Goal: Task Accomplishment & Management: Manage account settings

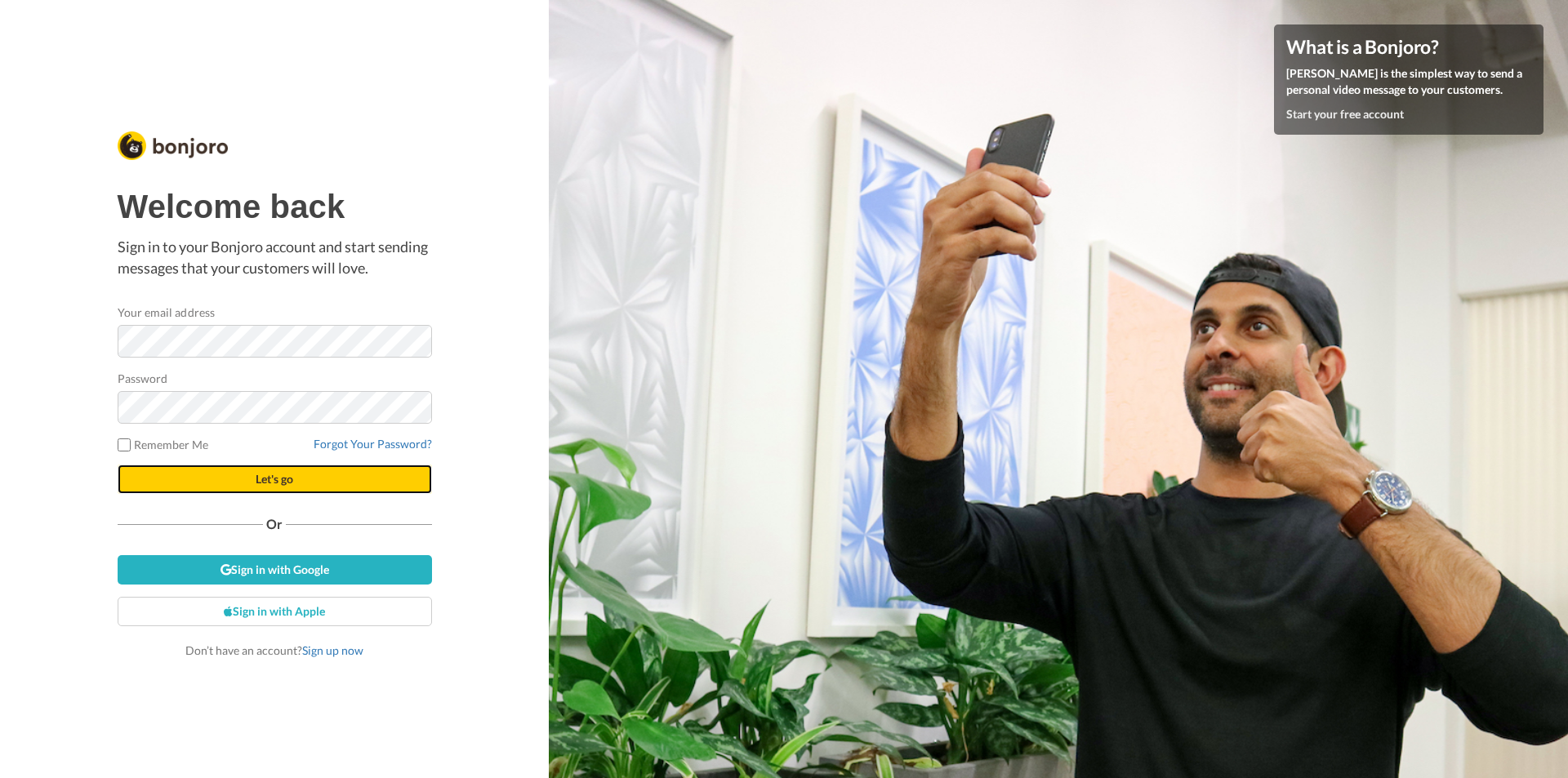
click at [274, 468] on button "Let's go" at bounding box center [275, 479] width 315 height 30
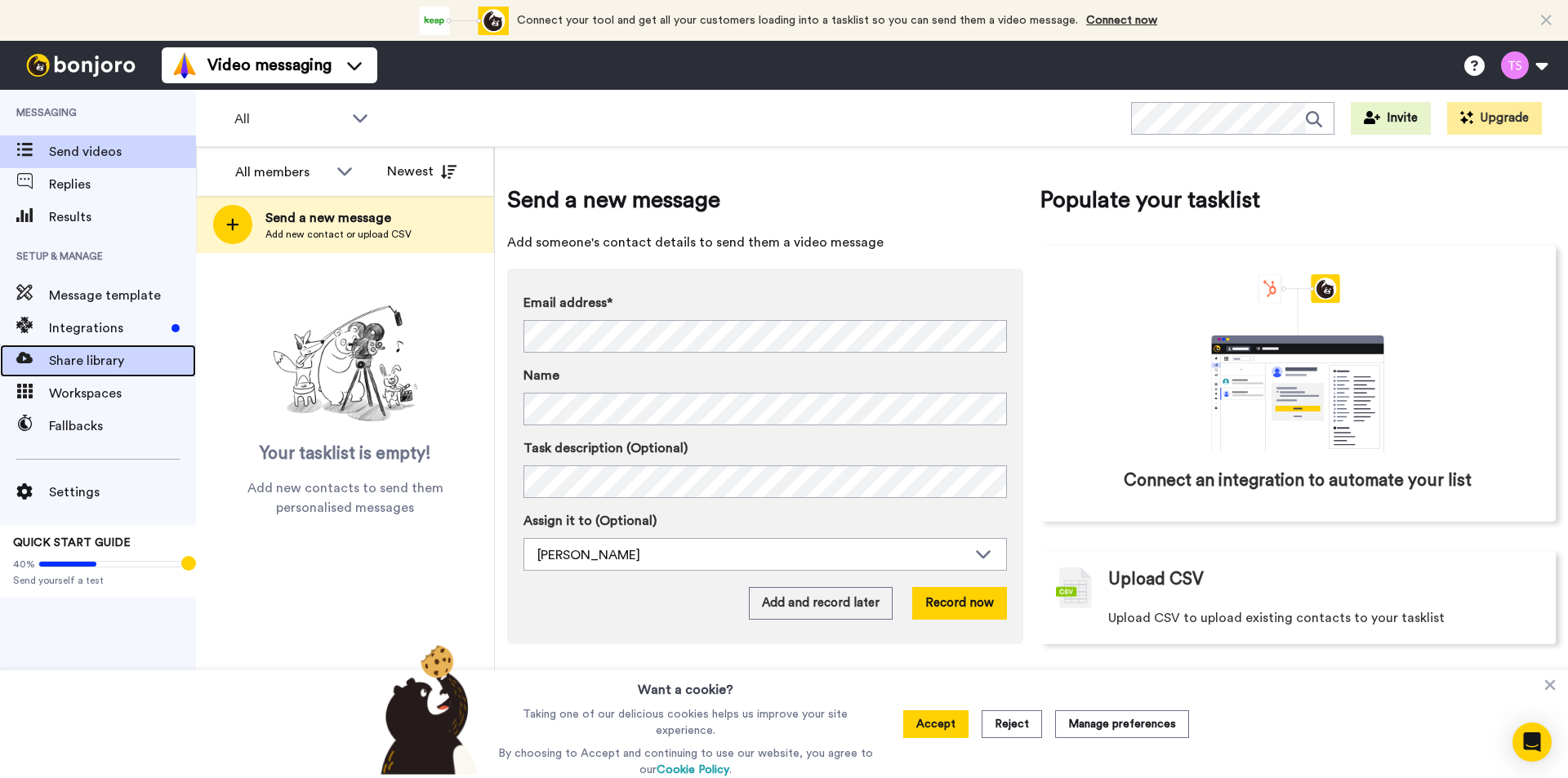
click at [136, 358] on span "Share library" at bounding box center [122, 361] width 147 height 19
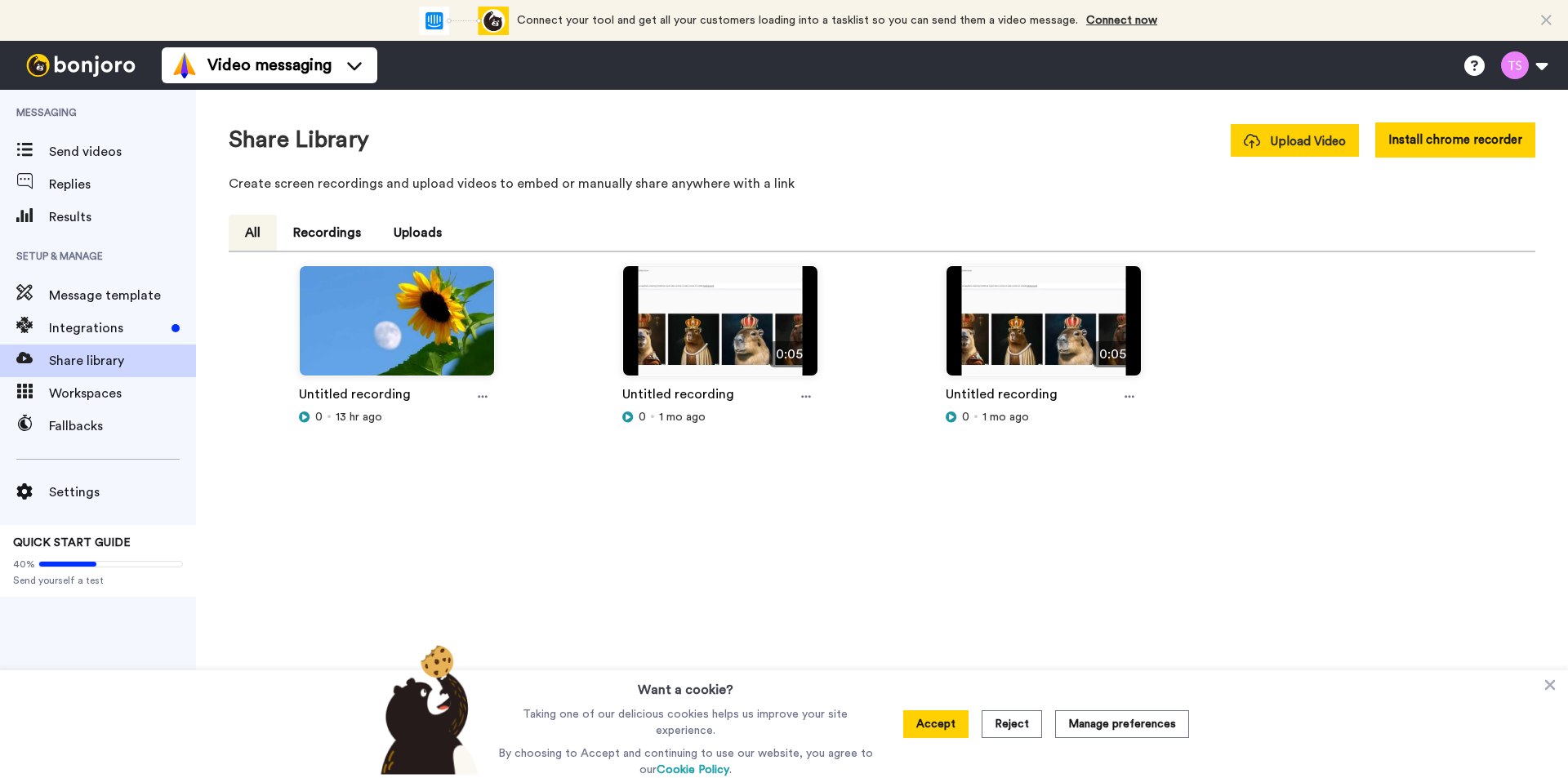
click at [1319, 147] on span "Upload Video" at bounding box center [1295, 142] width 102 height 17
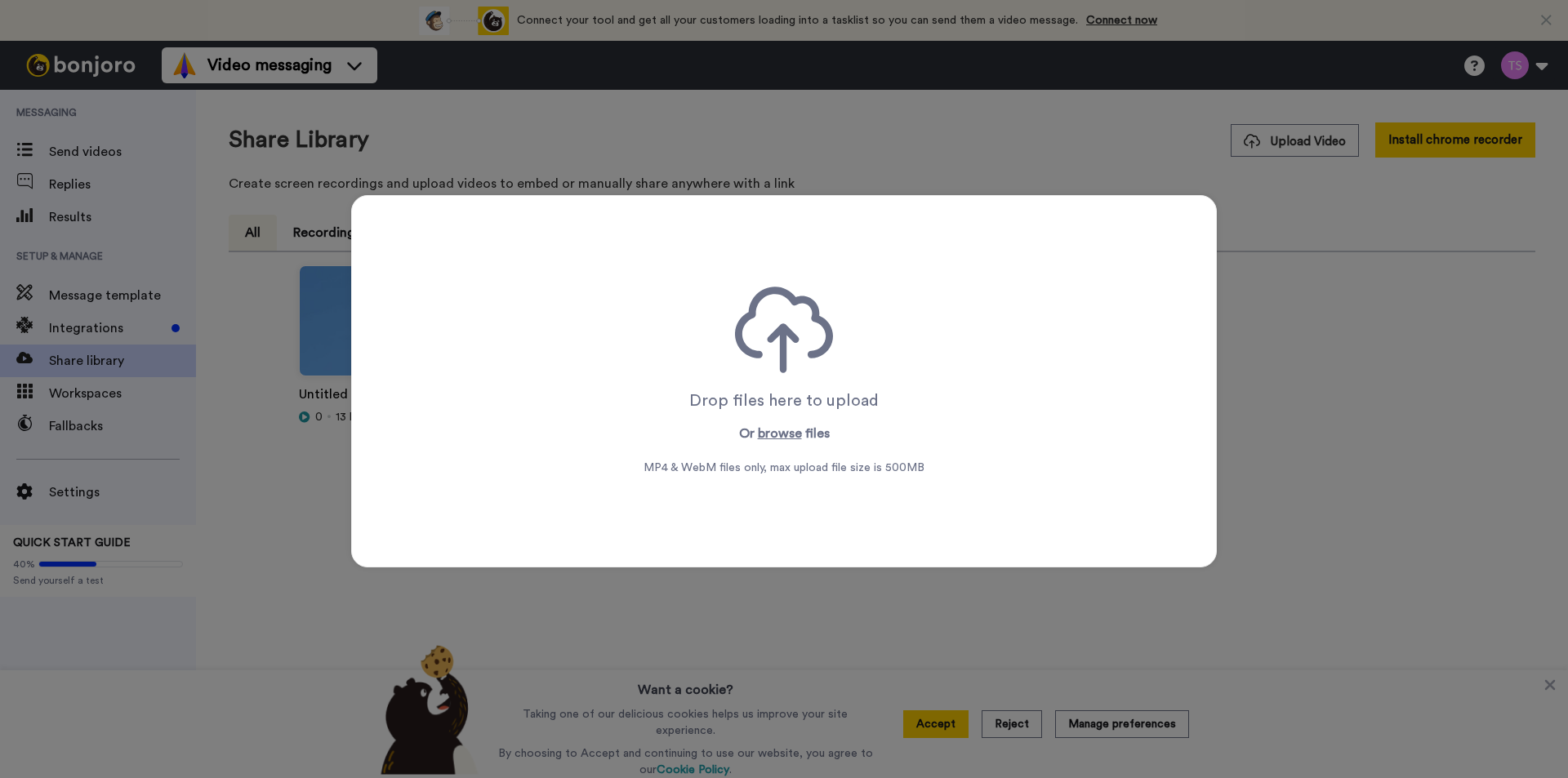
click at [787, 443] on div "Drop files here to upload Or browse files MP4 & WebM files only, max upload fil…" at bounding box center [784, 381] width 281 height 190
click at [787, 434] on button "browse" at bounding box center [780, 434] width 44 height 19
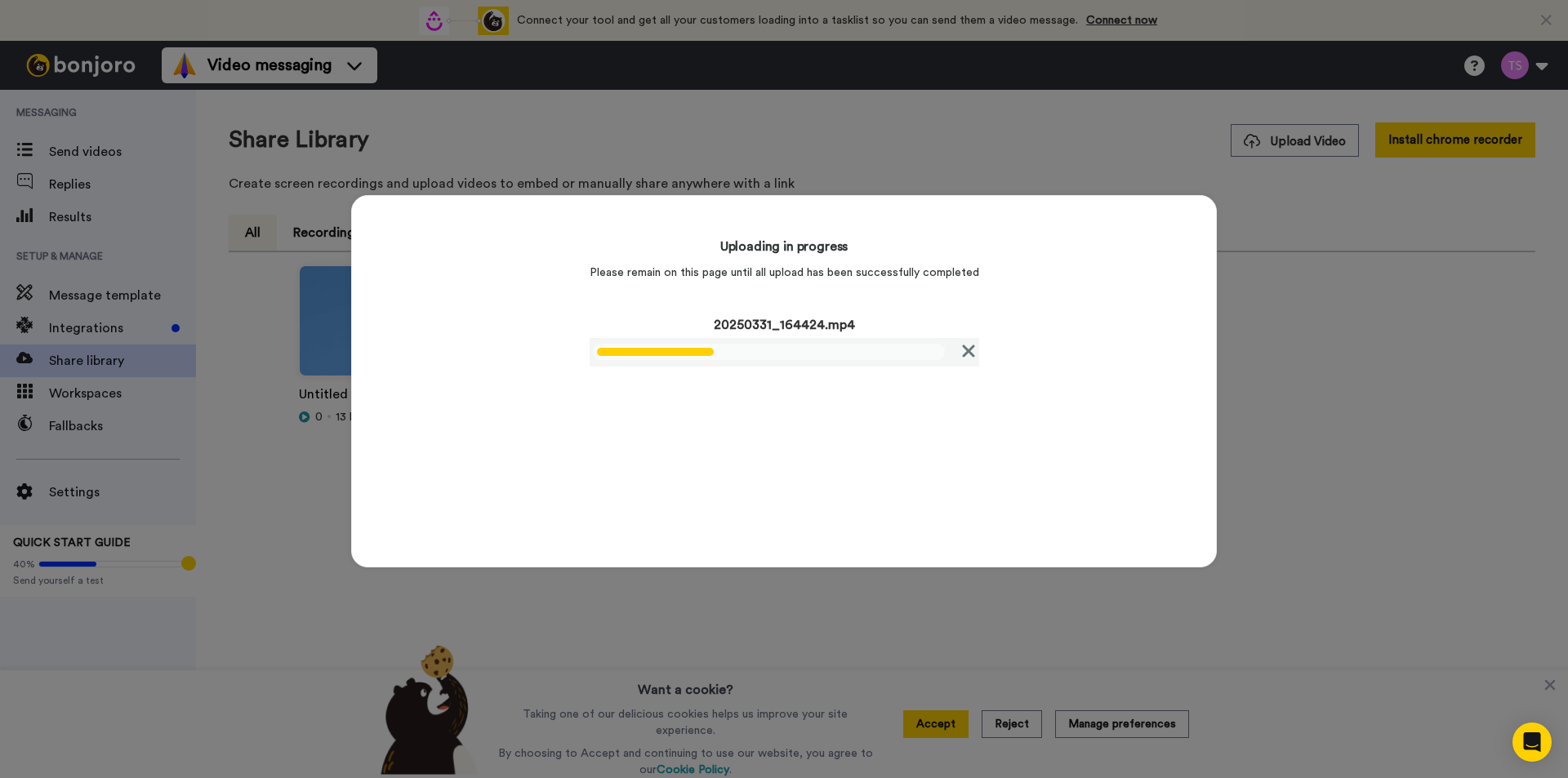
click at [962, 351] on icon at bounding box center [968, 351] width 12 height 12
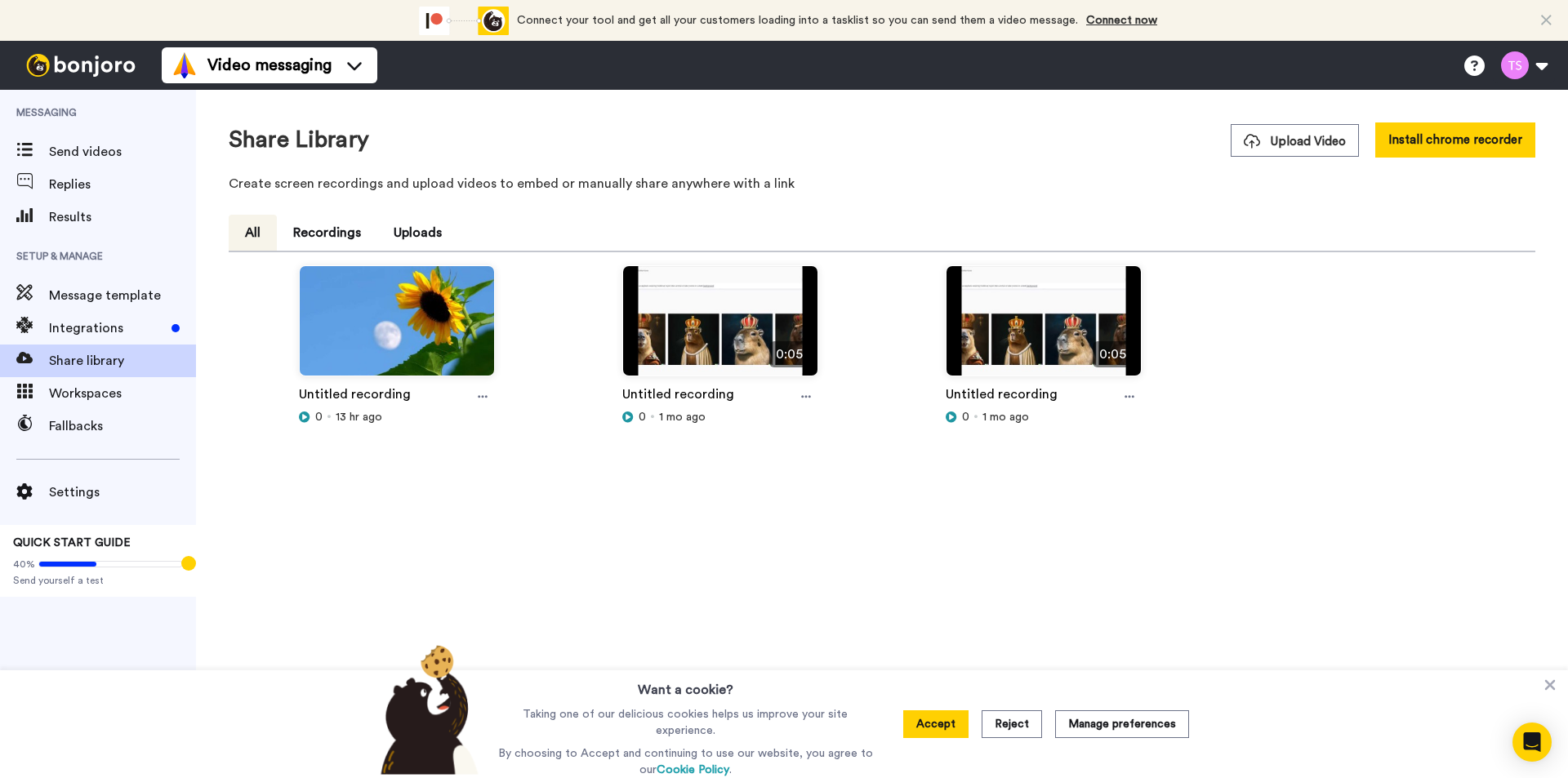
click at [79, 104] on span "Messaging" at bounding box center [98, 113] width 196 height 45
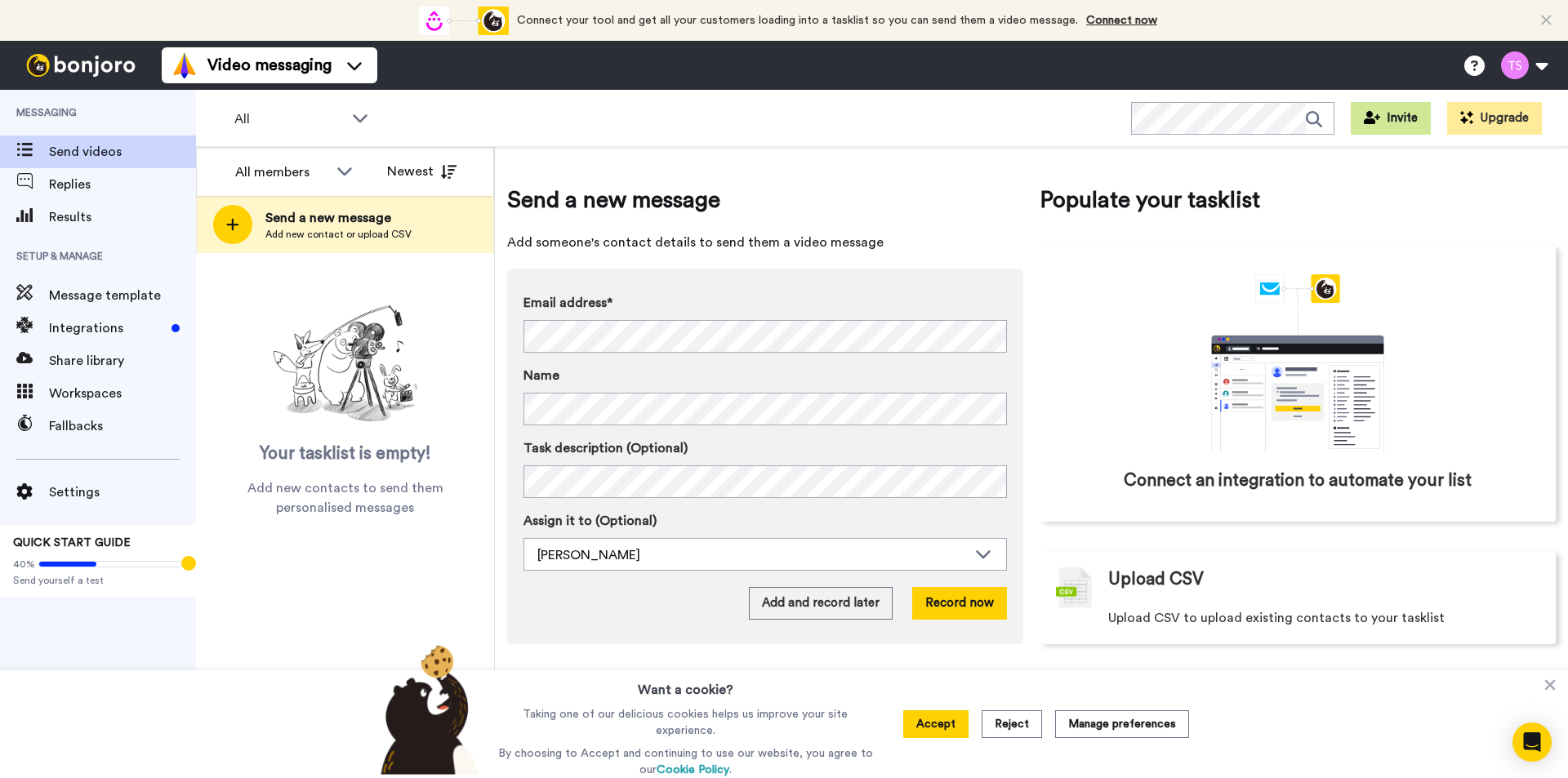
click at [1393, 115] on button "Invite" at bounding box center [1391, 118] width 80 height 32
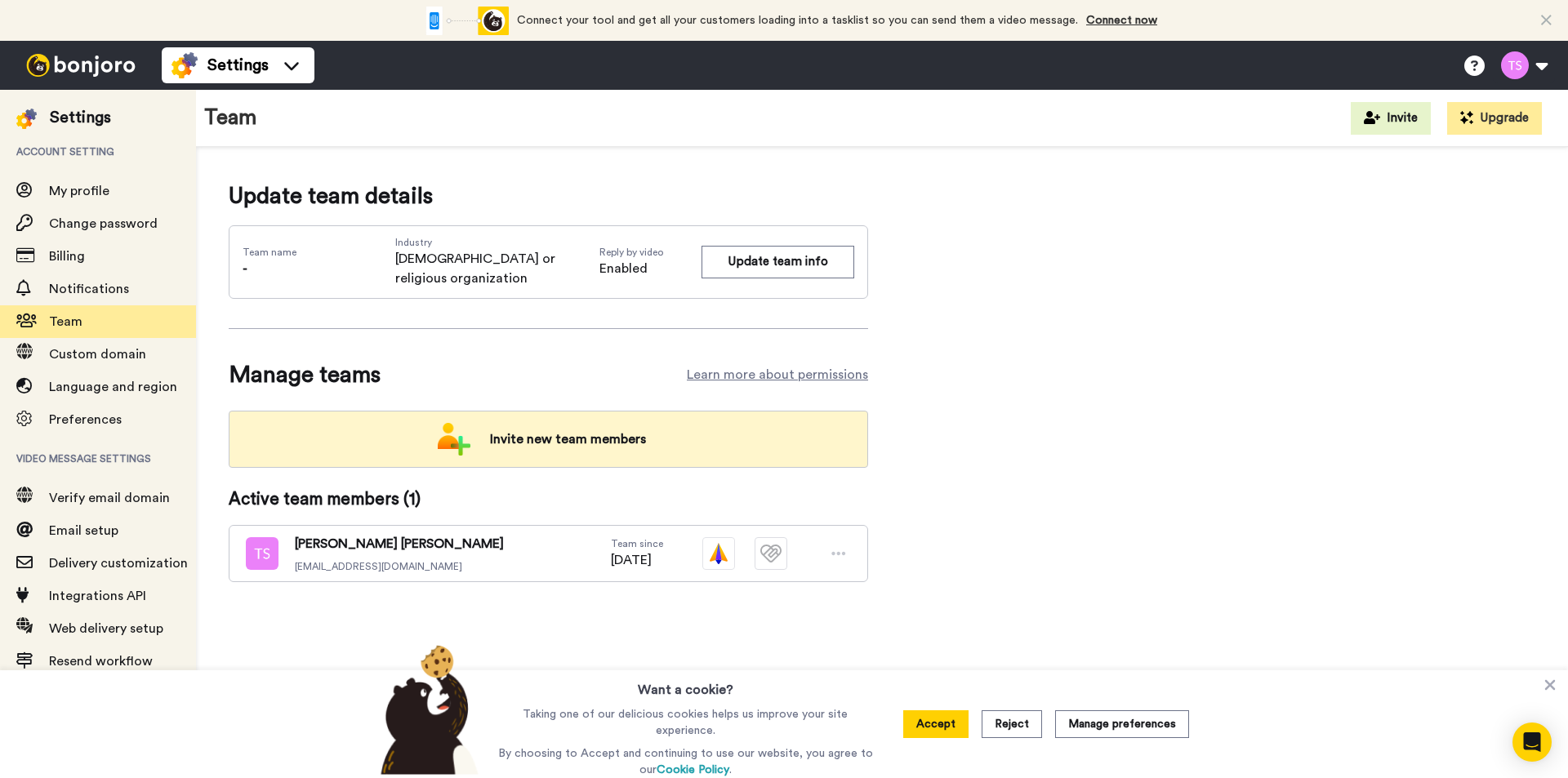
click at [569, 423] on span "Invite new team members" at bounding box center [568, 439] width 182 height 32
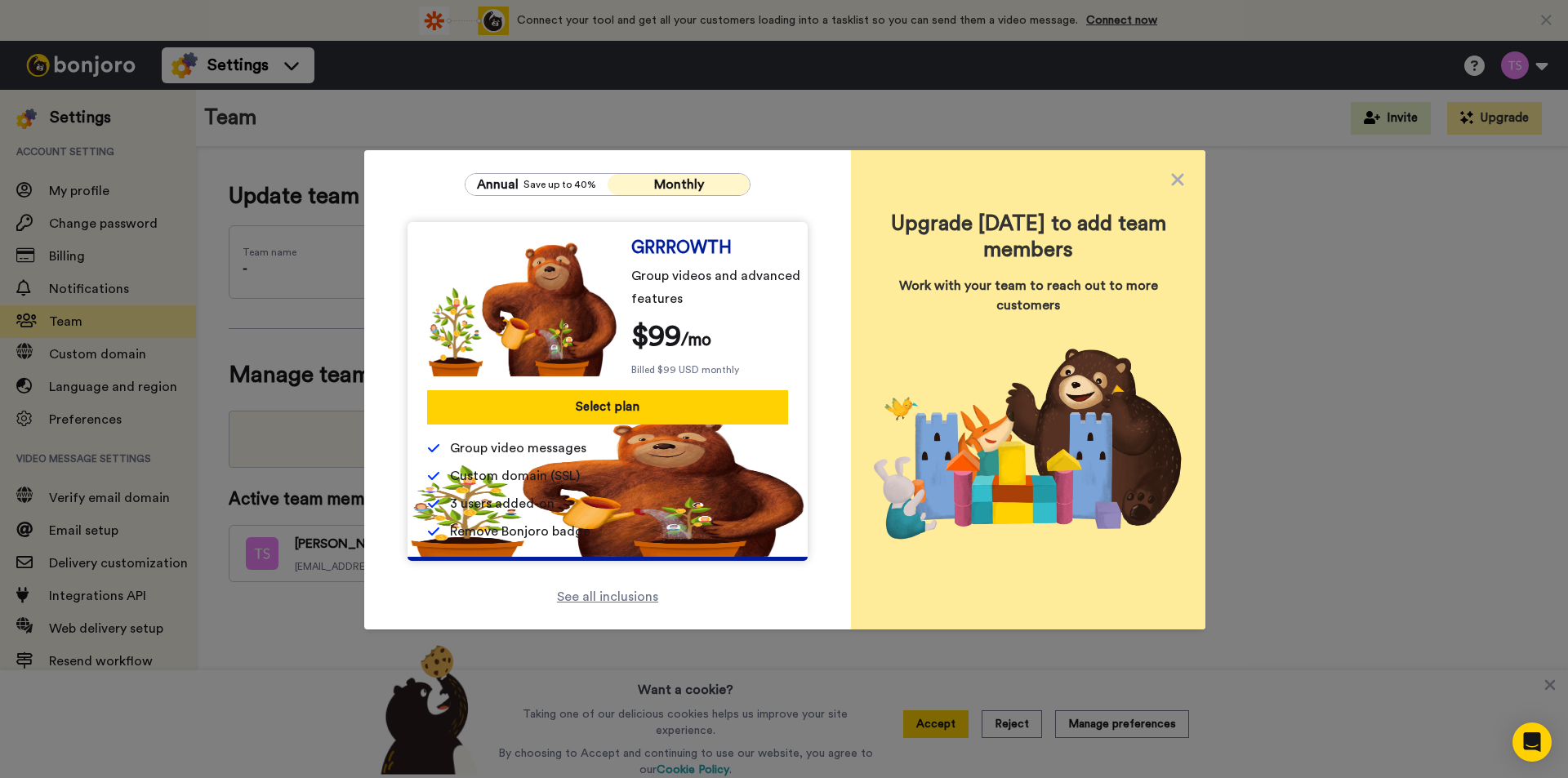
click at [1157, 171] on div "Upgrade today to add team members Work with your team to reach out to more cust…" at bounding box center [1028, 390] width 354 height 479
click at [1170, 175] on icon at bounding box center [1178, 179] width 17 height 19
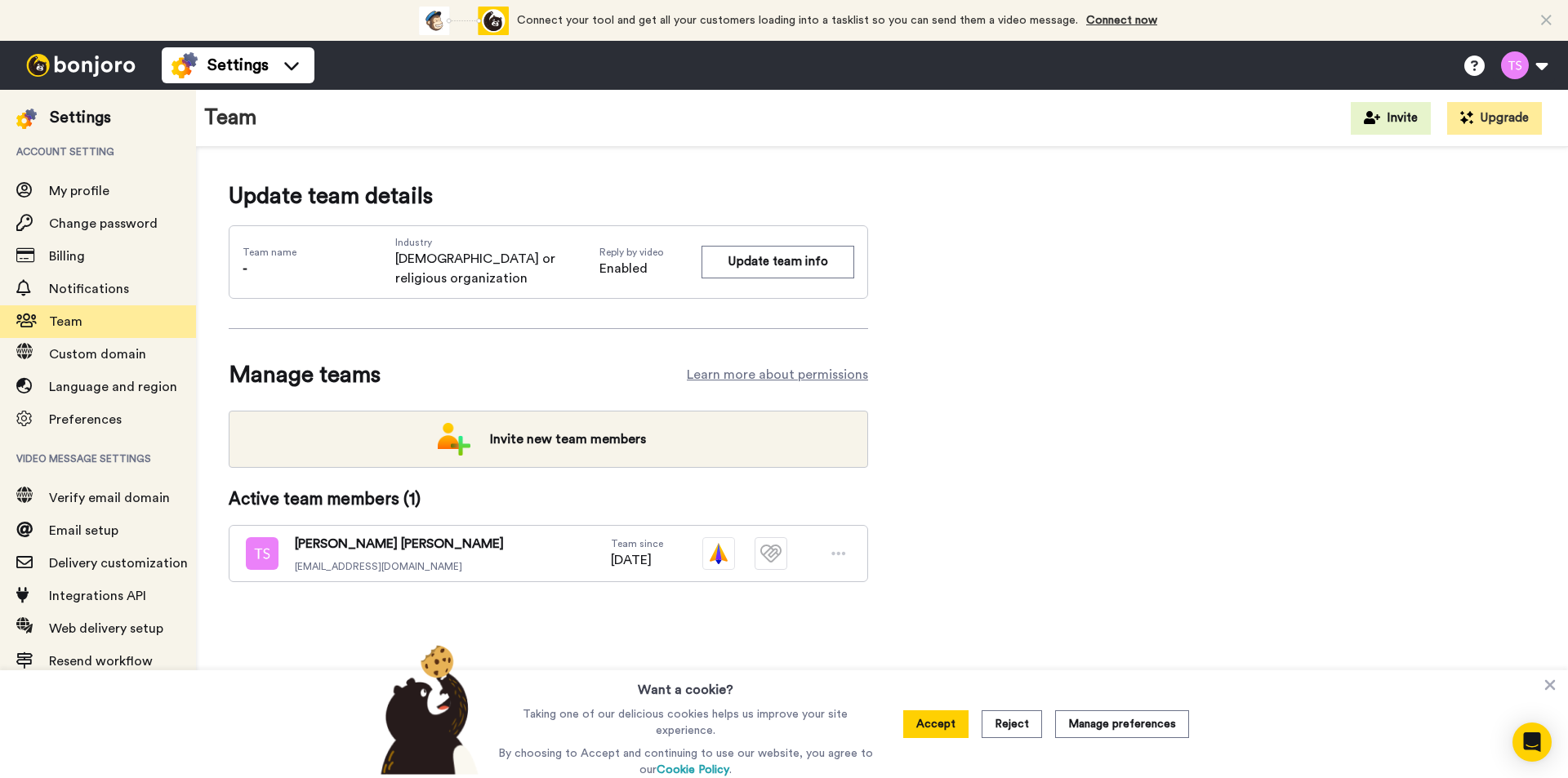
click at [847, 541] on div at bounding box center [839, 553] width 24 height 24
click at [836, 545] on icon at bounding box center [839, 553] width 15 height 17
click at [429, 532] on div "Tony Smith xebisi8927@kimdyn.com Team since 06/25/2025" at bounding box center [548, 553] width 639 height 57
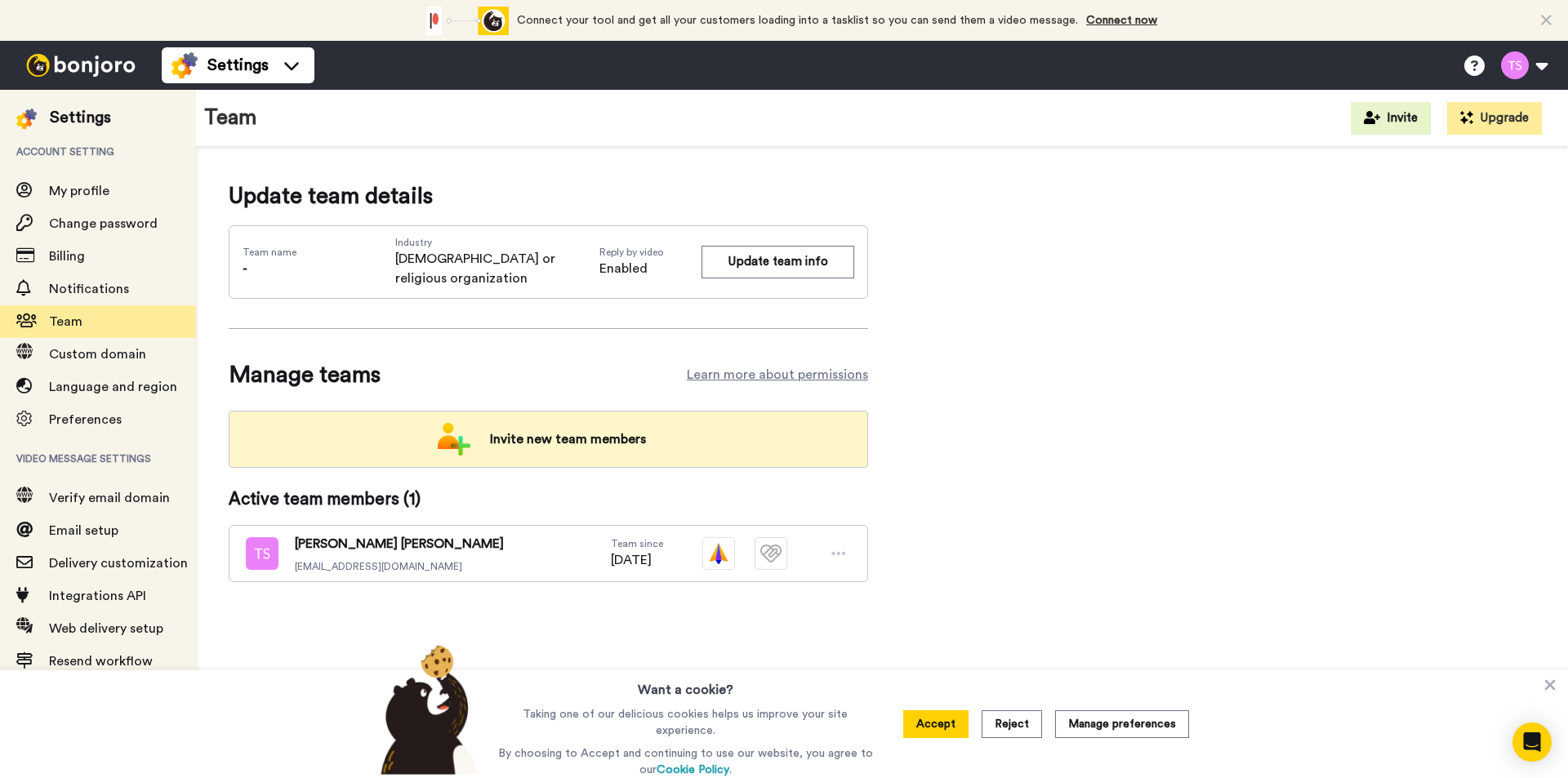
click at [525, 423] on span "Invite new team members" at bounding box center [568, 439] width 182 height 32
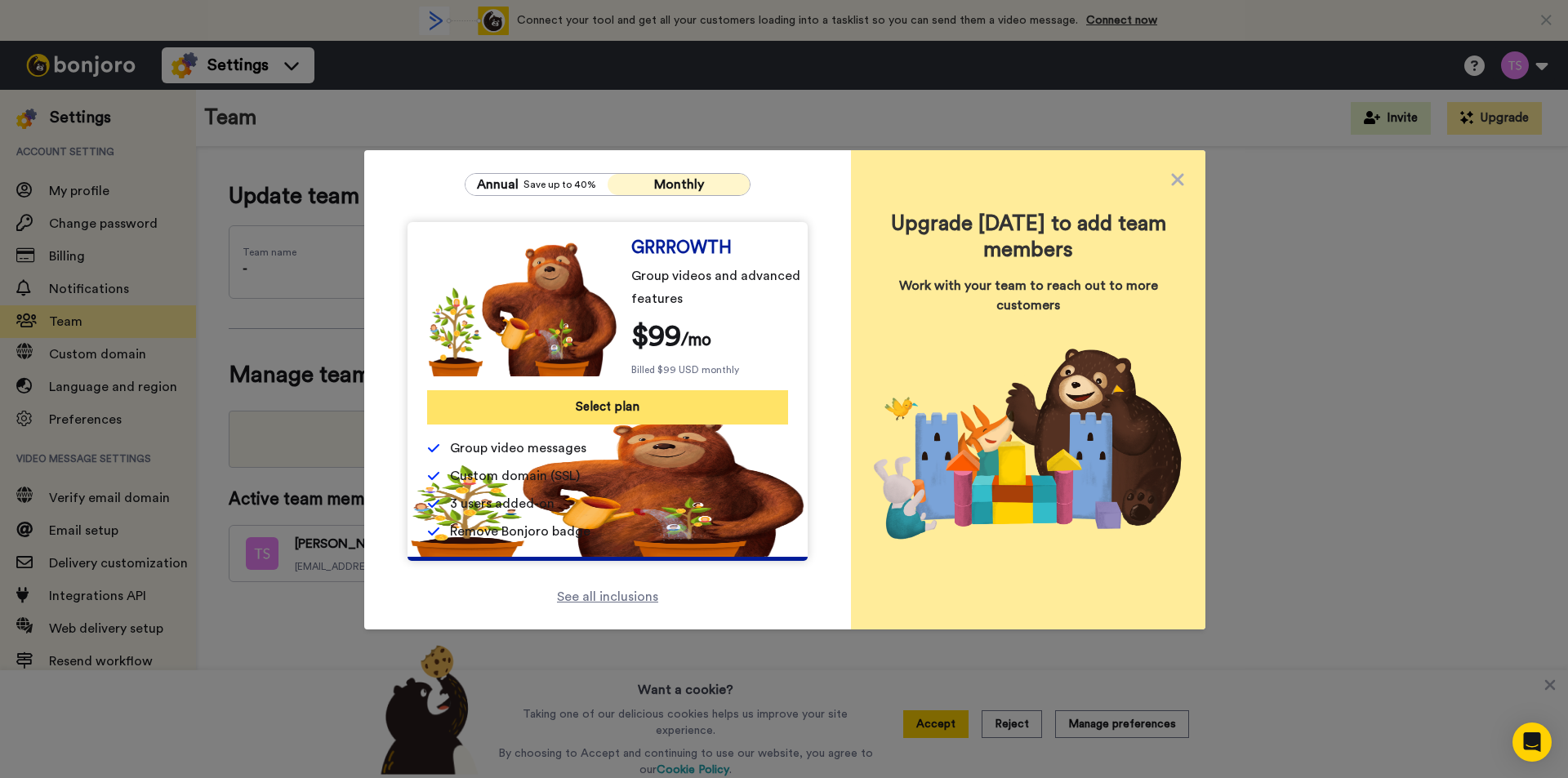
click at [615, 403] on button "Select plan" at bounding box center [608, 406] width 361 height 34
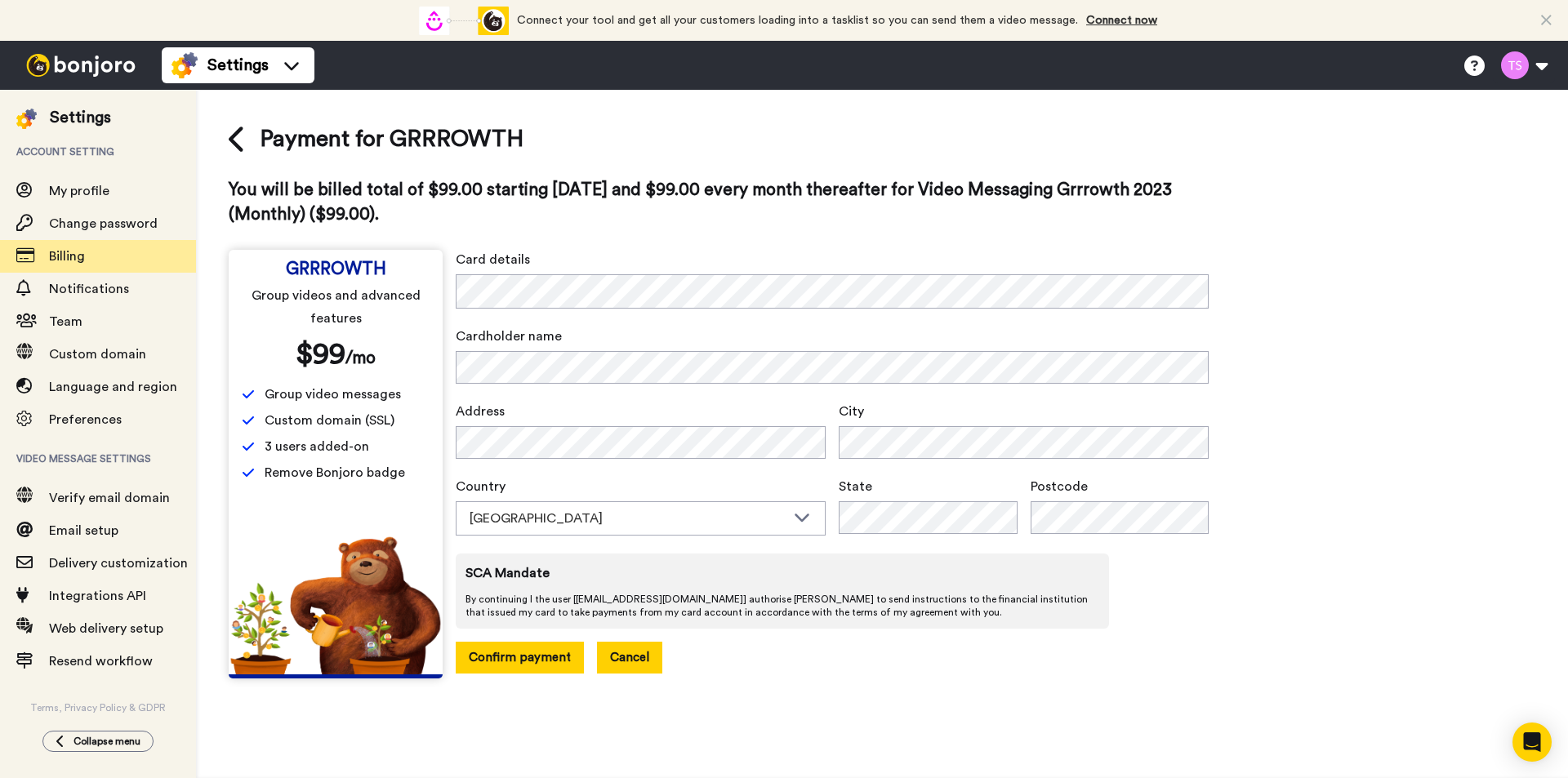
click at [654, 645] on button "Cancel" at bounding box center [630, 657] width 66 height 31
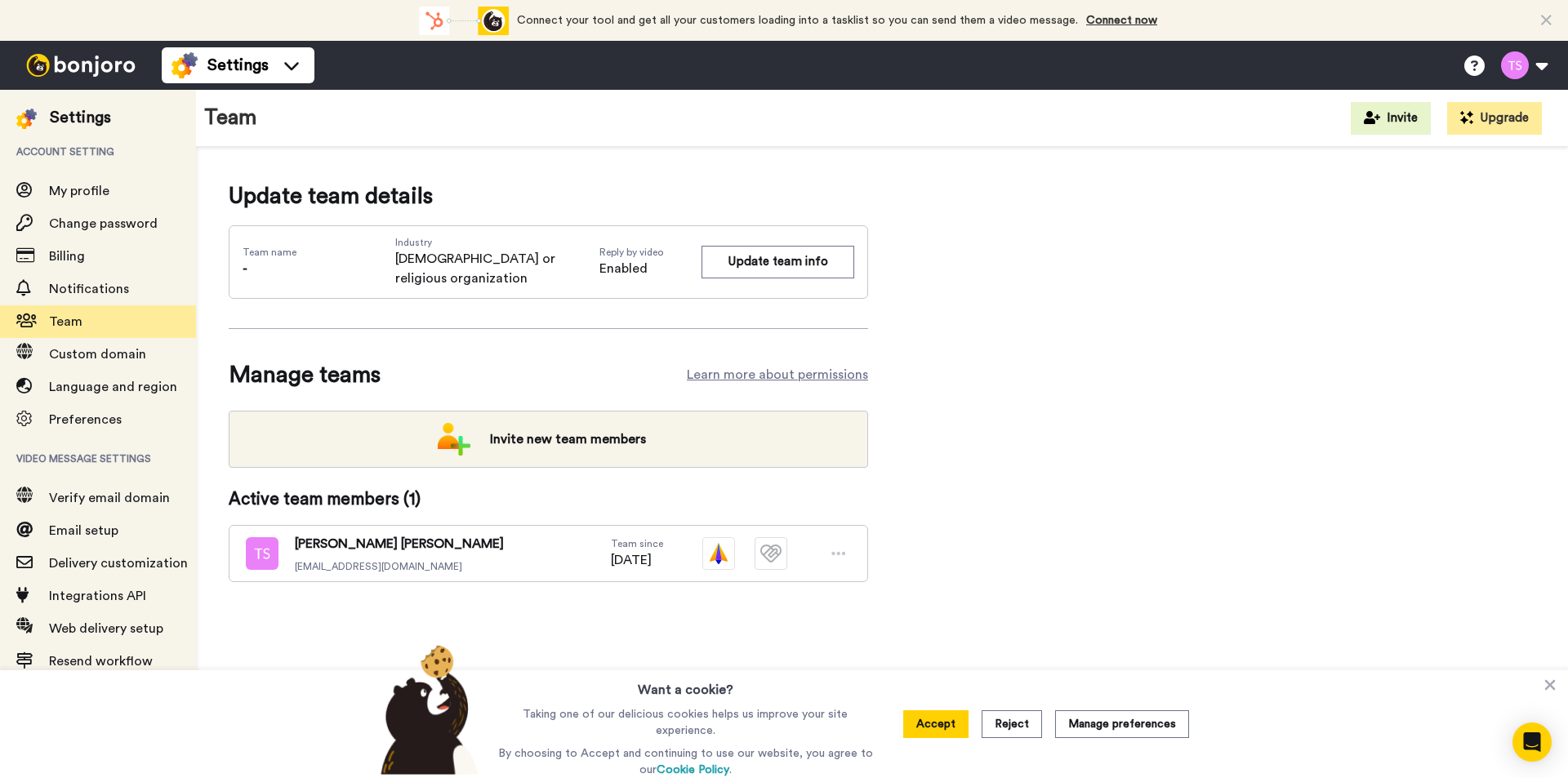
click at [840, 545] on icon at bounding box center [839, 553] width 15 height 17
click at [946, 723] on button "Accept" at bounding box center [936, 725] width 66 height 28
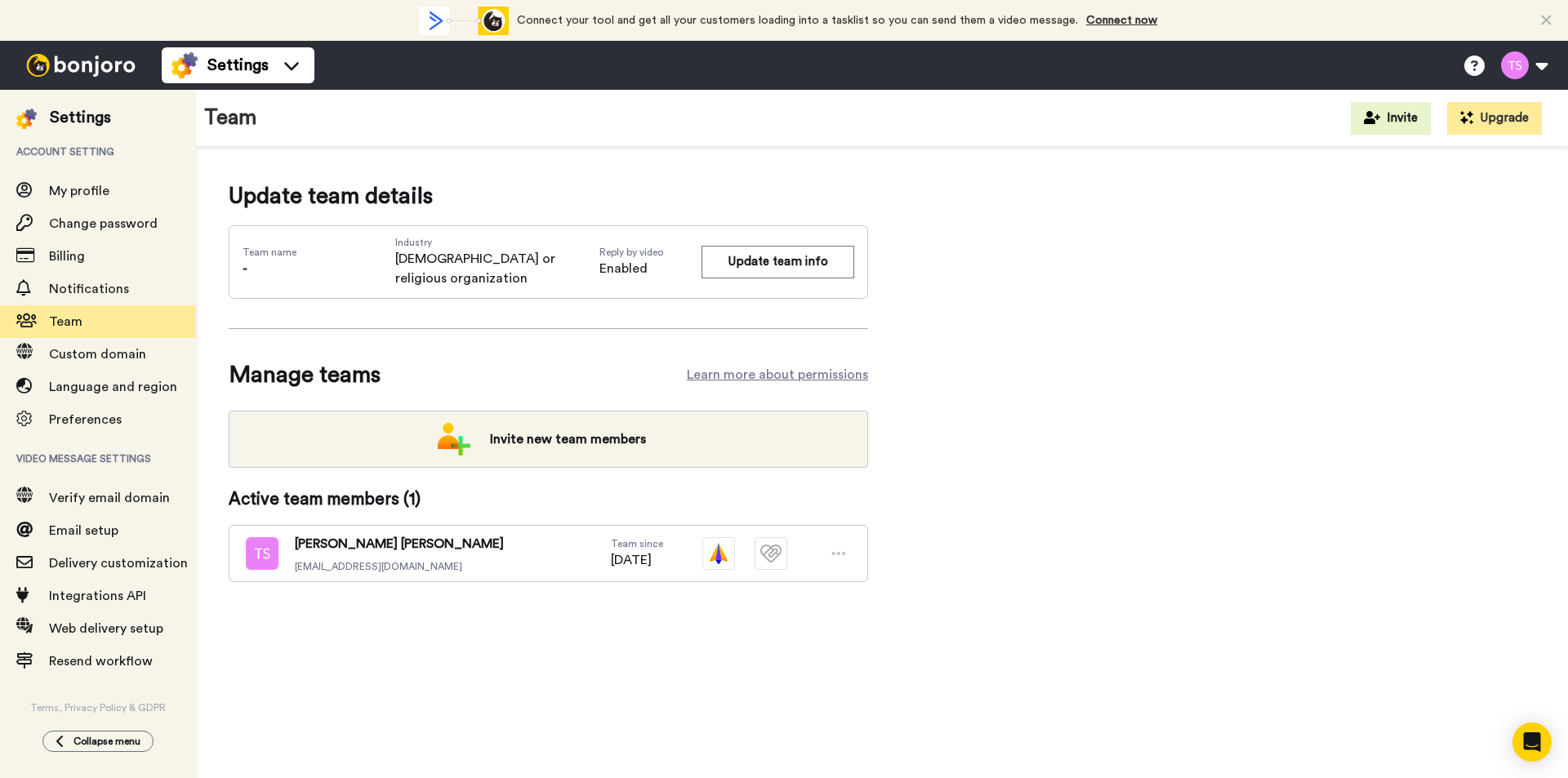
click at [848, 541] on div at bounding box center [839, 553] width 24 height 24
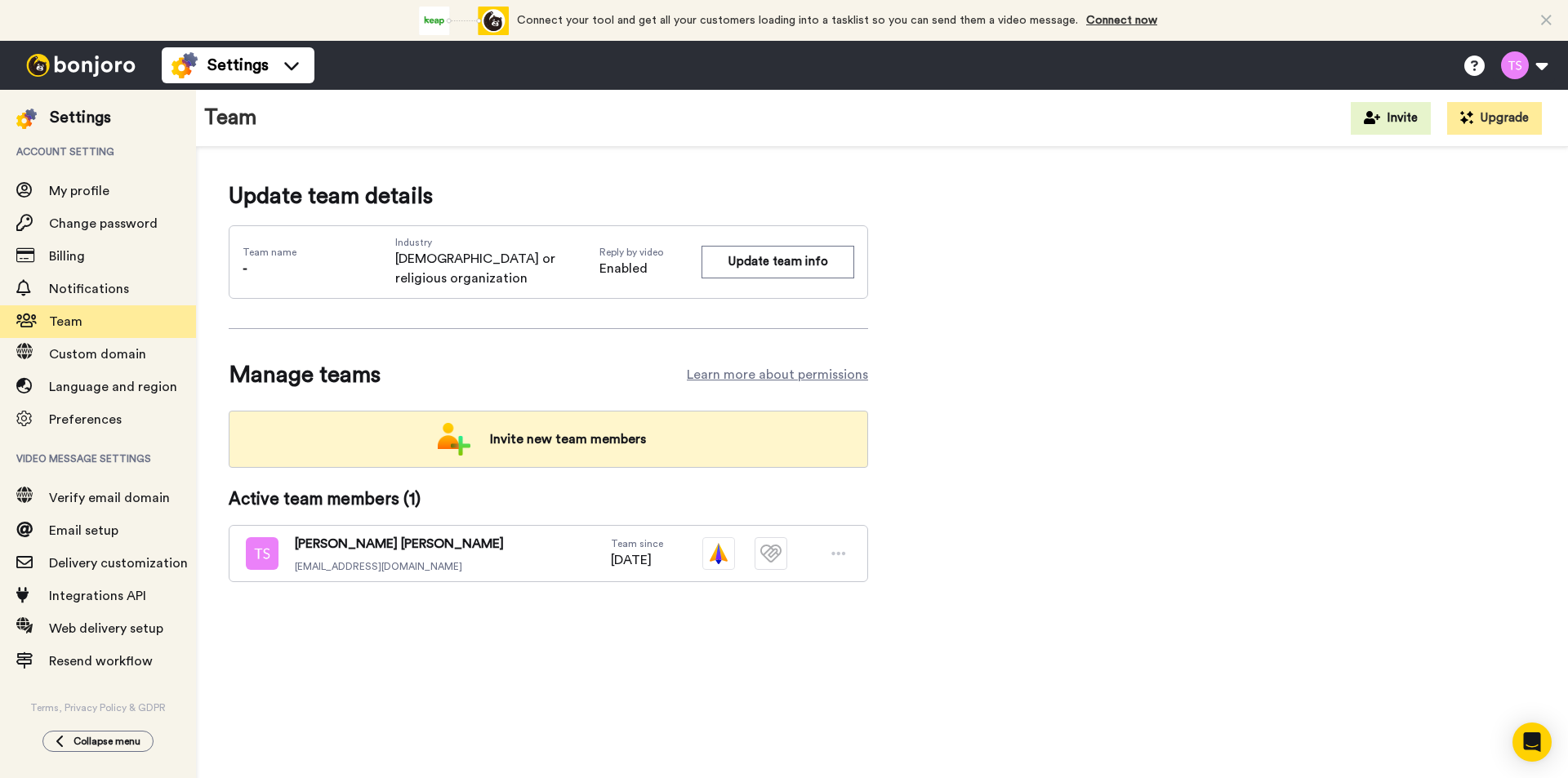
click at [494, 423] on span "Invite new team members" at bounding box center [568, 439] width 182 height 32
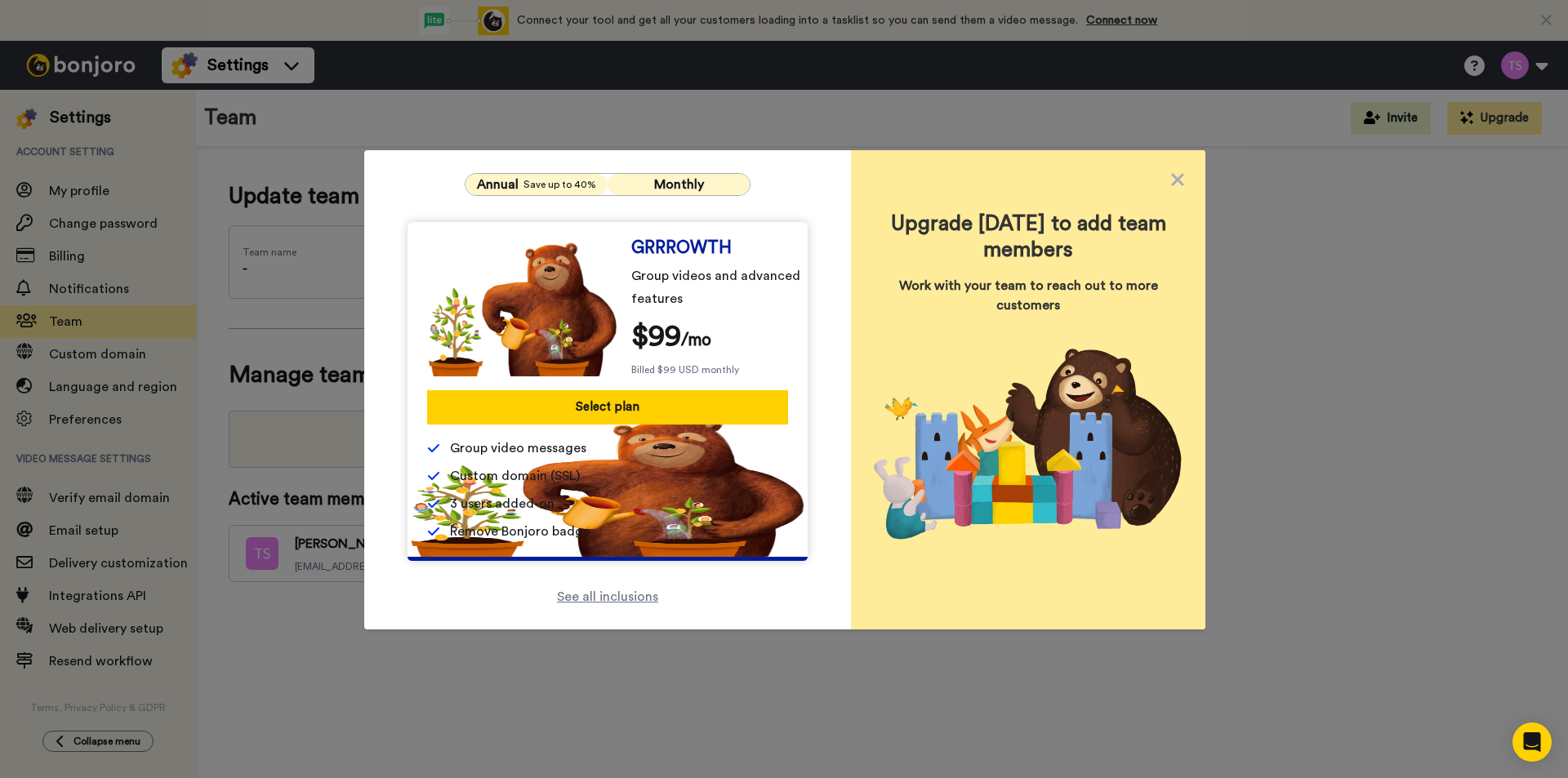
click at [524, 179] on span "Save up to 40%" at bounding box center [560, 184] width 73 height 13
click at [621, 593] on span "See all inclusions" at bounding box center [608, 596] width 101 height 13
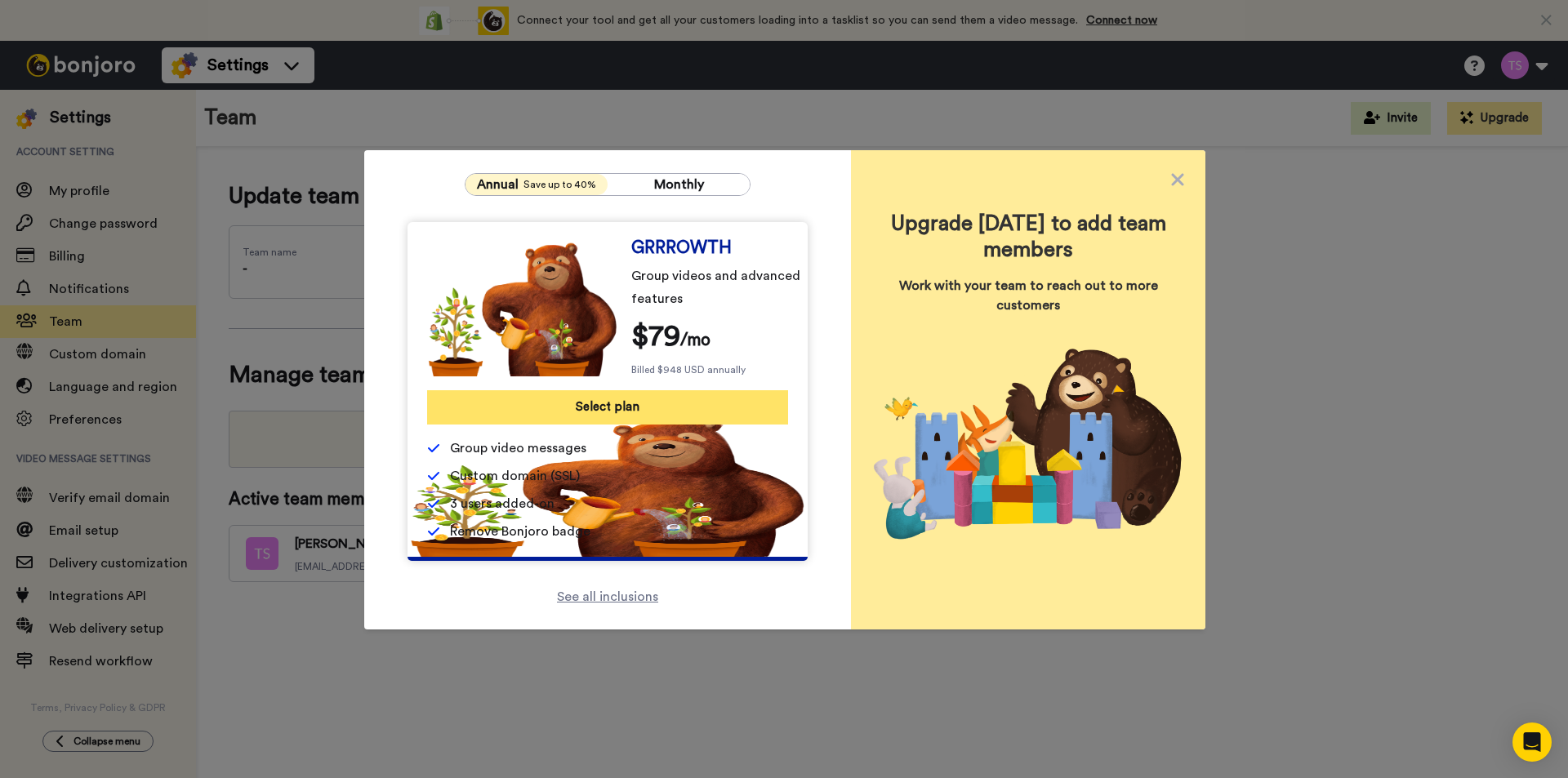
click at [641, 412] on button "Select plan" at bounding box center [608, 406] width 361 height 34
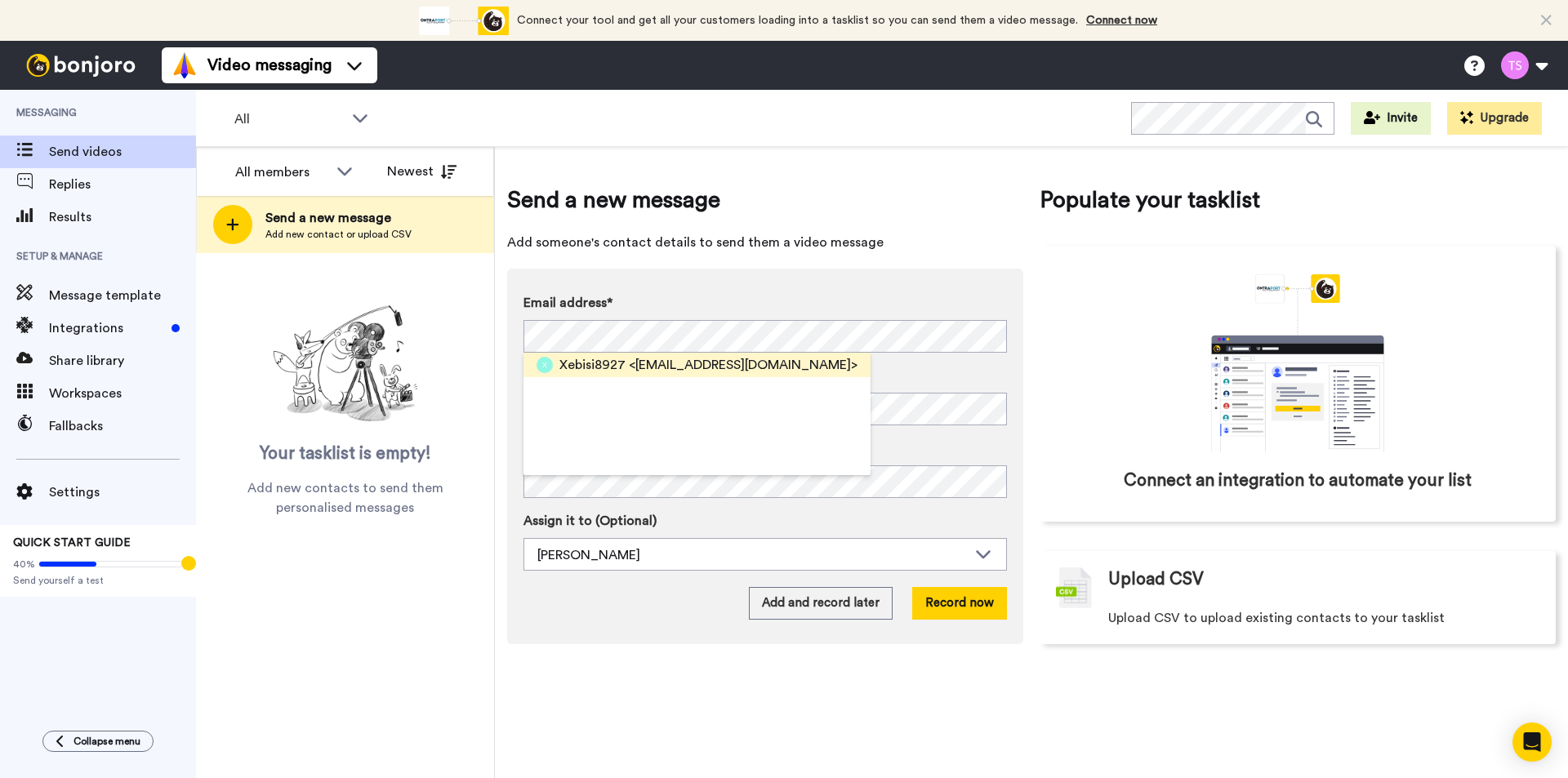
click at [633, 364] on span "<xebisi8927@kimdyn.com>" at bounding box center [743, 365] width 229 height 19
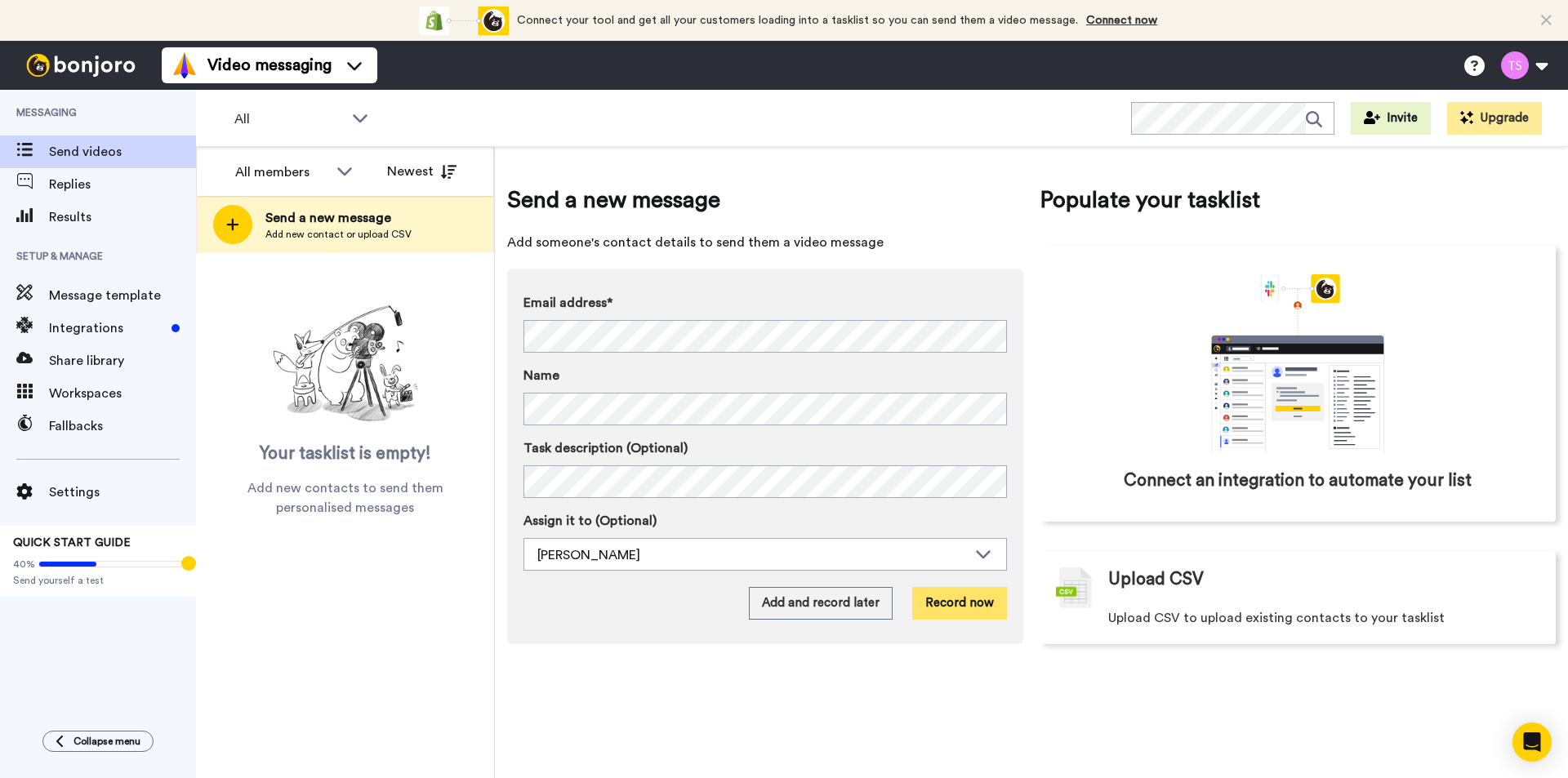
click at [973, 605] on button "Record now" at bounding box center [959, 603] width 94 height 32
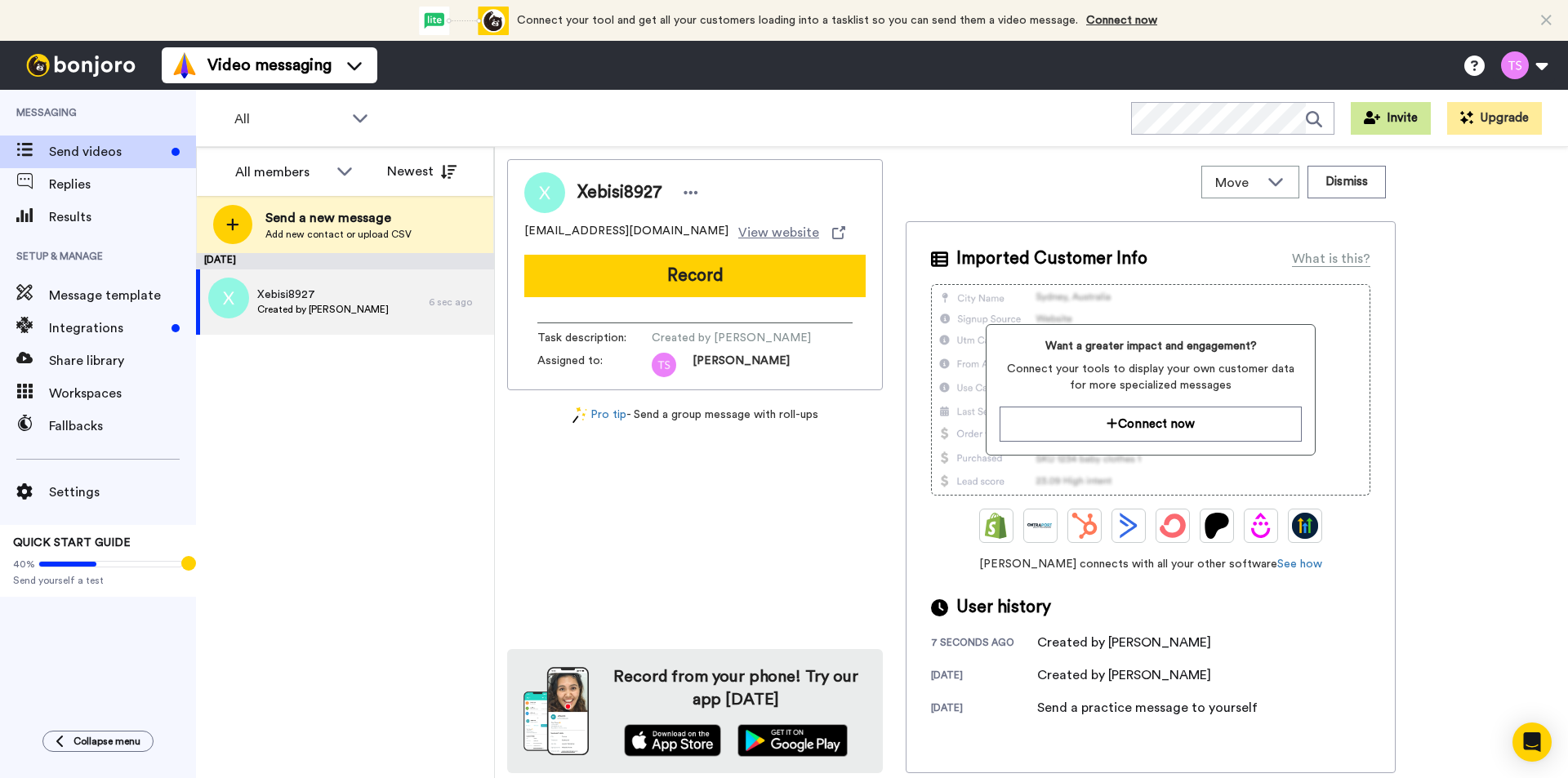
click at [1401, 118] on button "Invite" at bounding box center [1391, 118] width 80 height 32
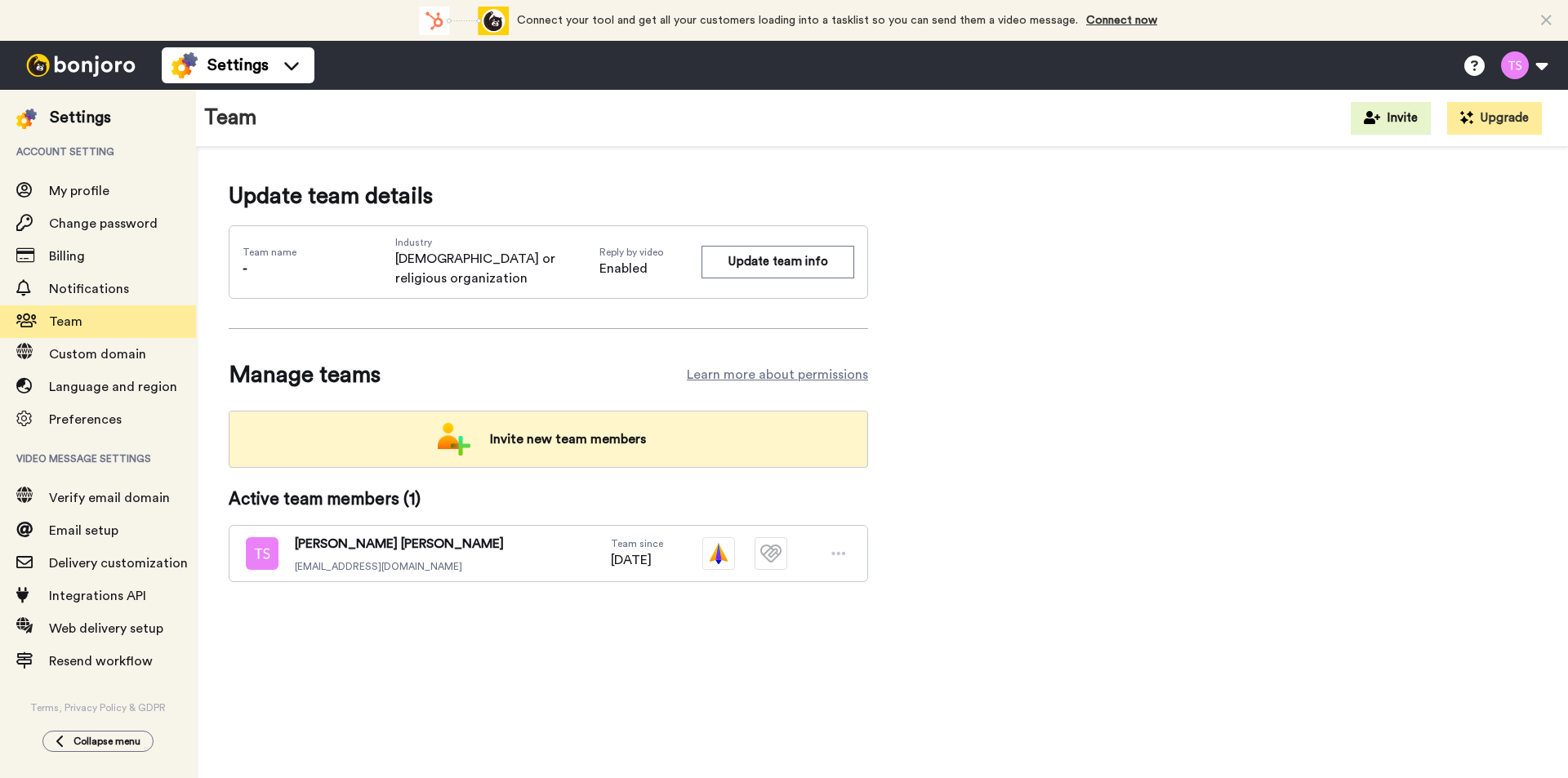
click at [517, 423] on span "Invite new team members" at bounding box center [568, 439] width 182 height 32
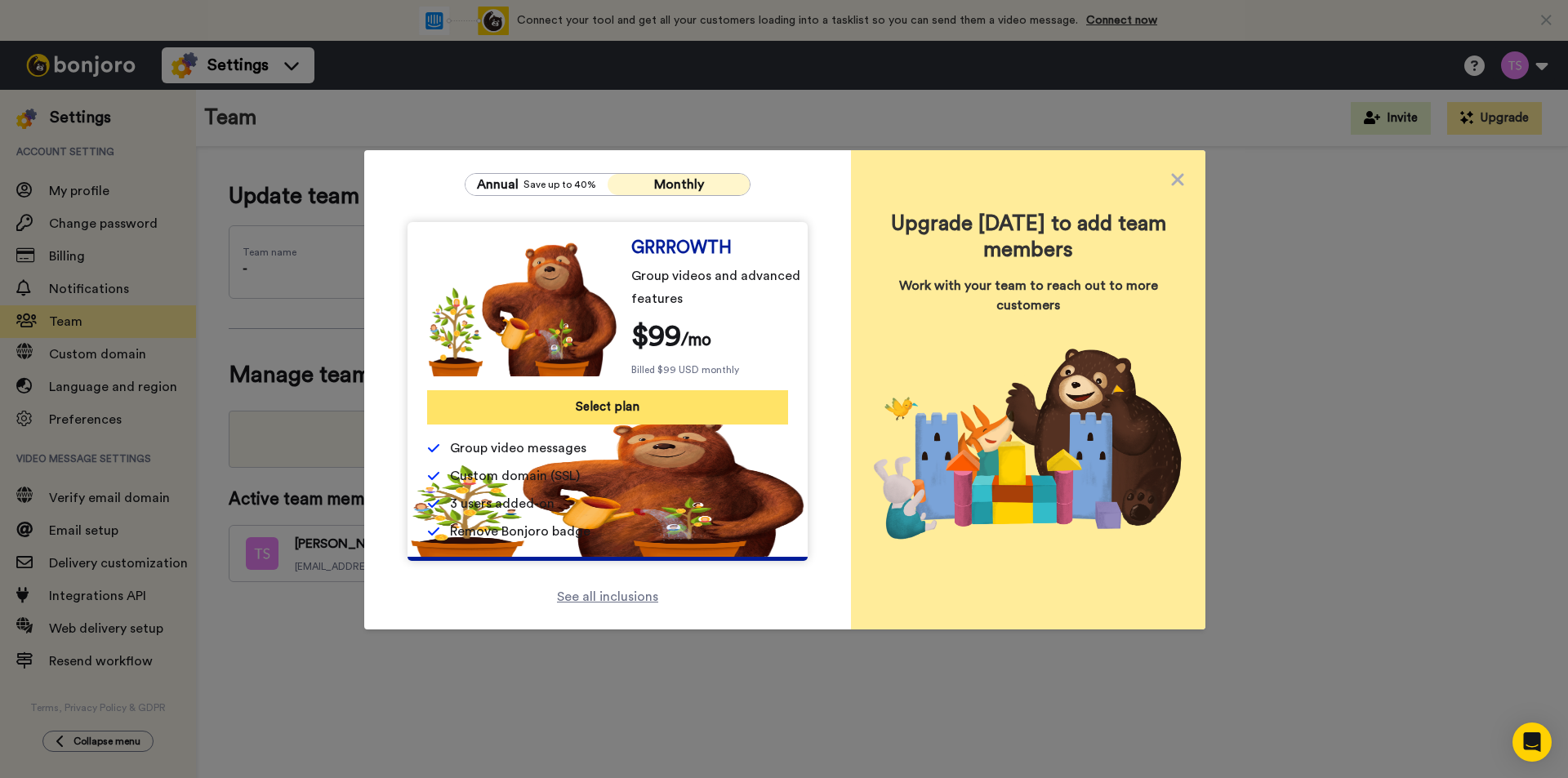
click at [624, 406] on button "Select plan" at bounding box center [608, 406] width 361 height 34
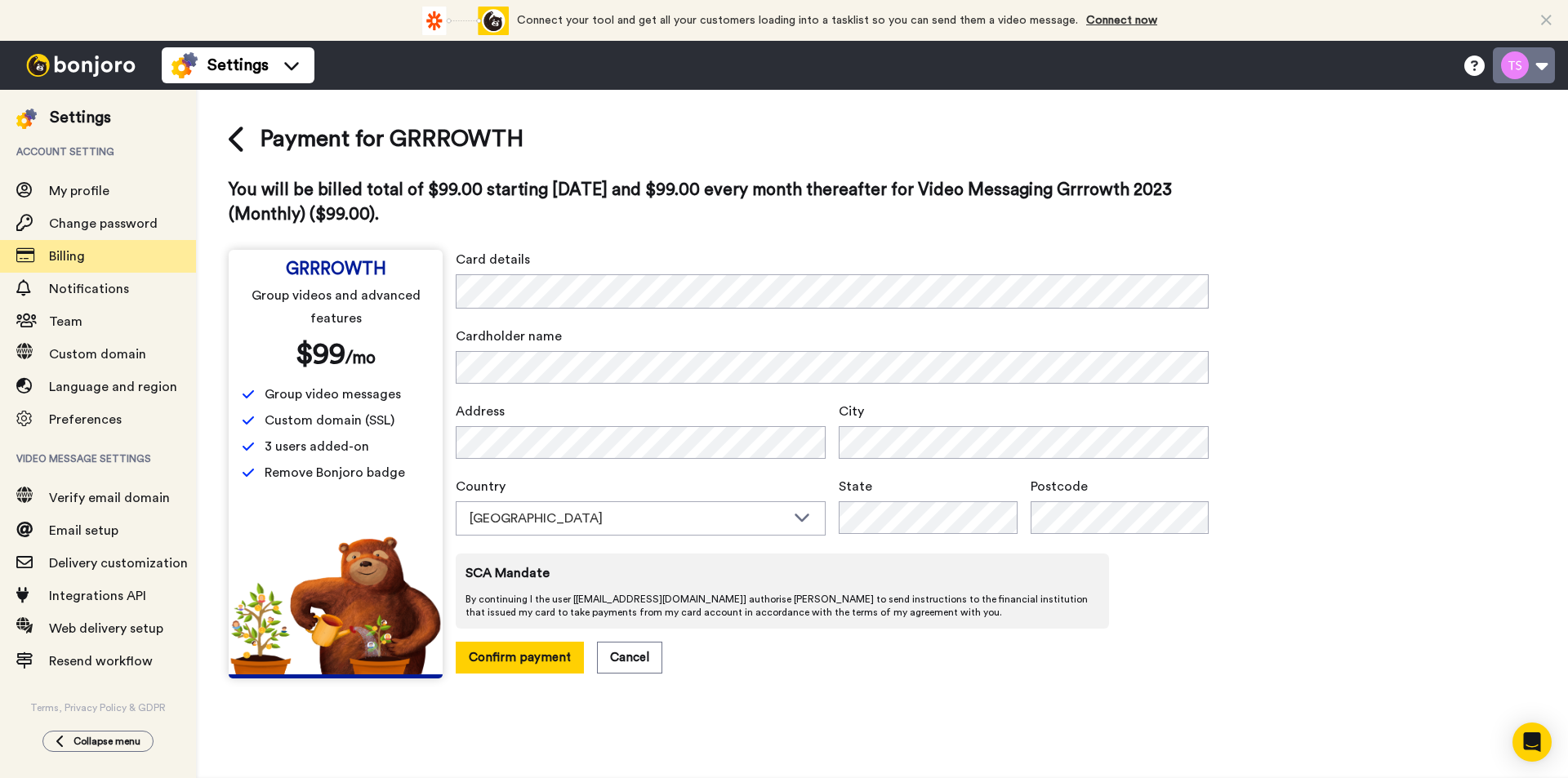
click at [1536, 70] on button at bounding box center [1523, 65] width 62 height 36
click at [1246, 163] on div "Payment for GRRROWTH You will be billed total of $99.00 starting today and $99.…" at bounding box center [882, 400] width 1307 height 556
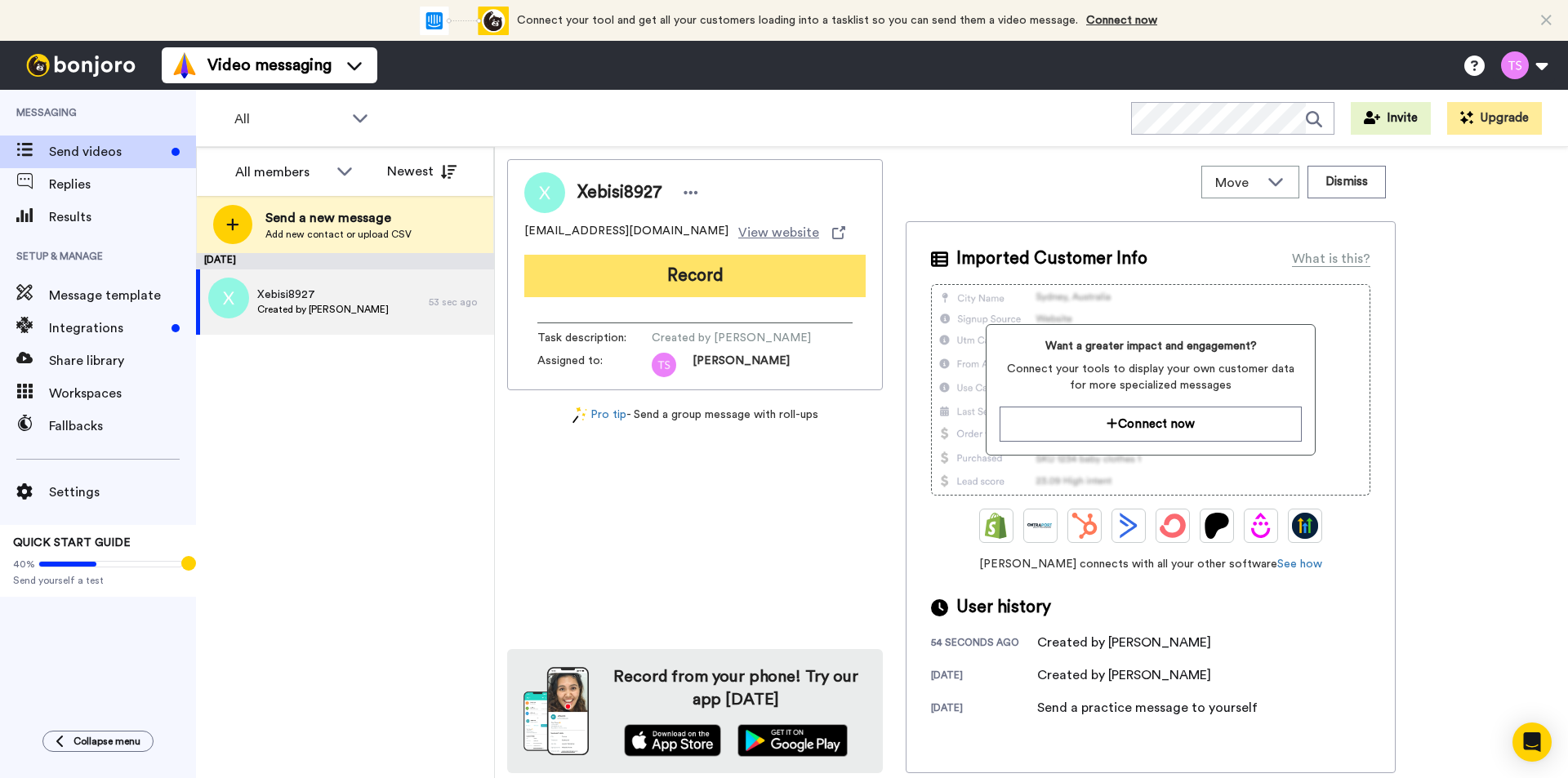
click at [715, 269] on button "Record" at bounding box center [695, 275] width 341 height 43
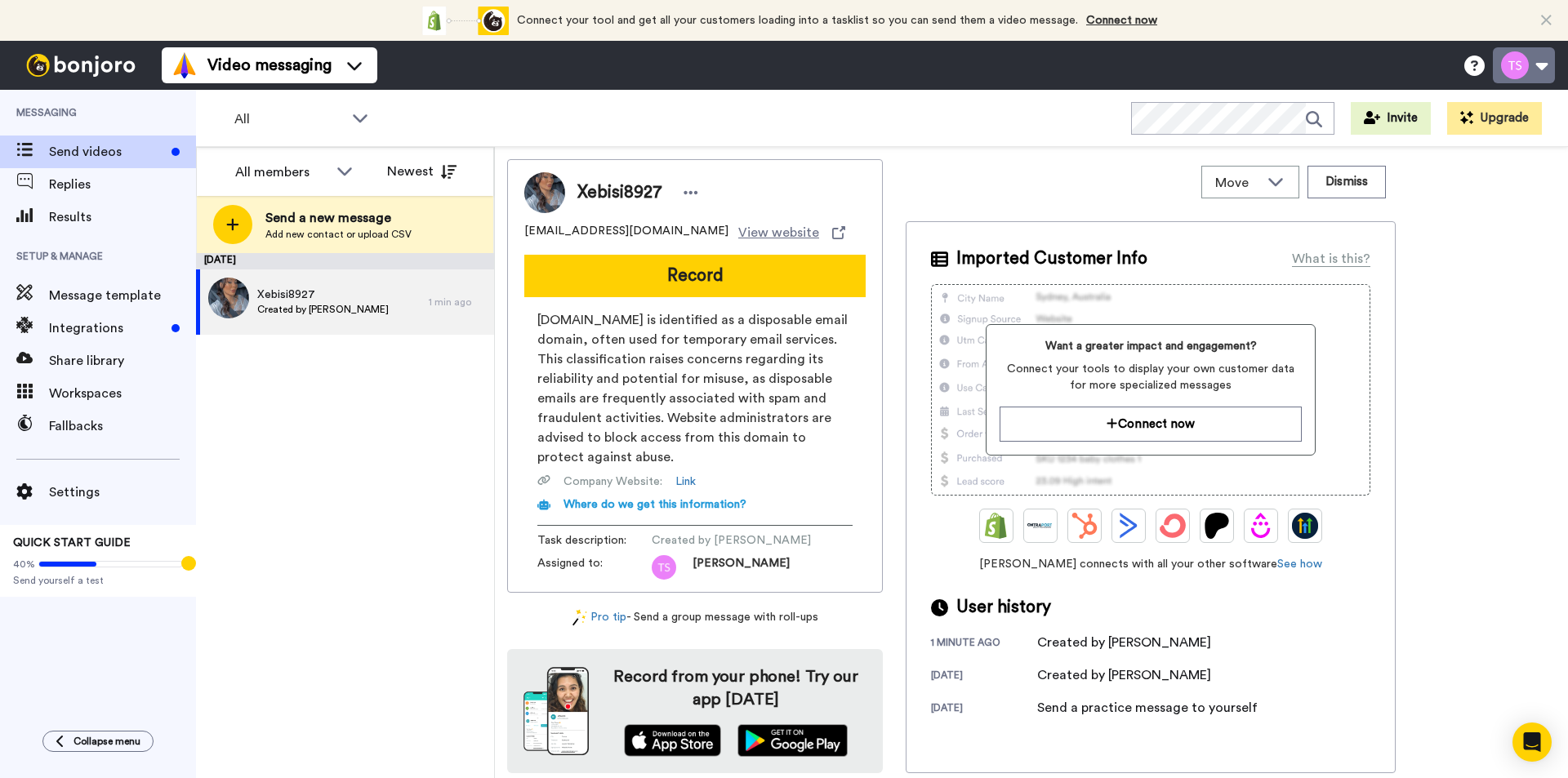
click at [1535, 71] on button at bounding box center [1523, 65] width 62 height 36
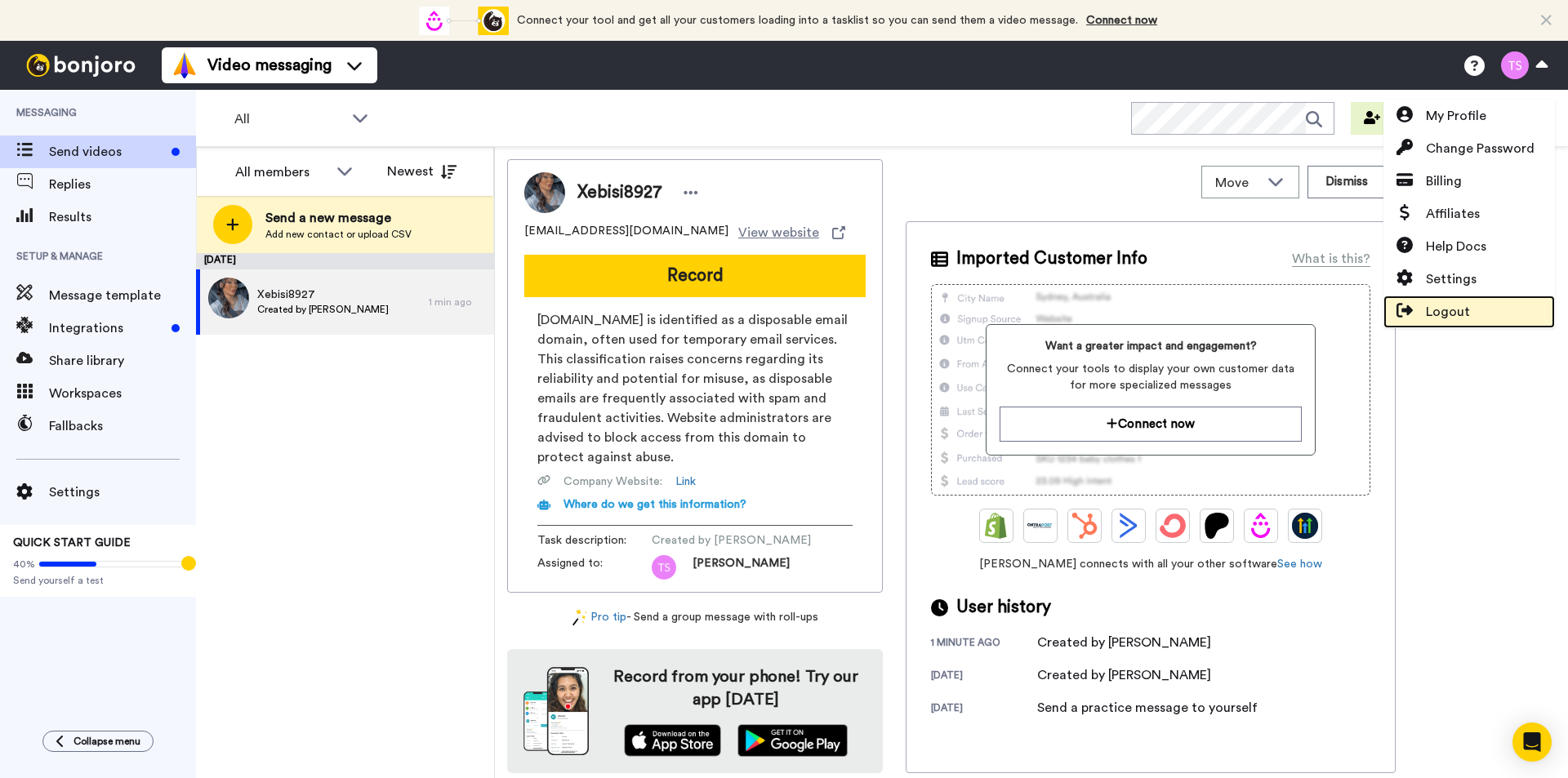
click at [1468, 304] on link "Logout" at bounding box center [1469, 311] width 171 height 32
